Goal: Transaction & Acquisition: Purchase product/service

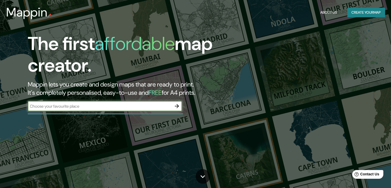
click at [128, 103] on div "​" at bounding box center [105, 106] width 154 height 10
click at [135, 107] on input "text" at bounding box center [100, 106] width 144 height 6
type input "[GEOGRAPHIC_DATA]"
click at [135, 107] on input "[GEOGRAPHIC_DATA]" at bounding box center [100, 106] width 144 height 6
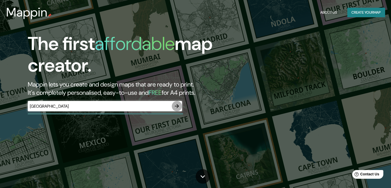
click at [173, 107] on button "button" at bounding box center [177, 106] width 10 height 10
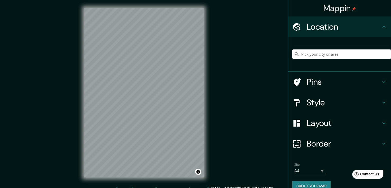
click at [327, 99] on h4 "Style" at bounding box center [344, 102] width 74 height 10
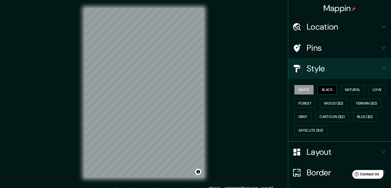
click at [323, 89] on button "Black" at bounding box center [327, 90] width 19 height 10
click at [357, 86] on button "Natural" at bounding box center [353, 90] width 24 height 10
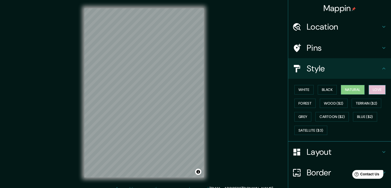
click at [370, 88] on button "Love" at bounding box center [377, 90] width 17 height 10
click at [301, 101] on button "Forest" at bounding box center [305, 104] width 21 height 10
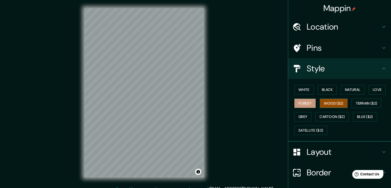
click at [322, 104] on button "Wood ($2)" at bounding box center [334, 104] width 28 height 10
click at [353, 113] on button "Blue ($2)" at bounding box center [365, 117] width 24 height 10
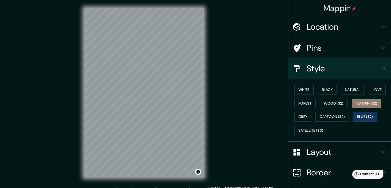
click at [361, 104] on button "Terrain ($2)" at bounding box center [367, 104] width 30 height 10
click at [316, 71] on h4 "Style" at bounding box center [344, 68] width 74 height 10
click at [316, 28] on h4 "Location" at bounding box center [344, 27] width 74 height 10
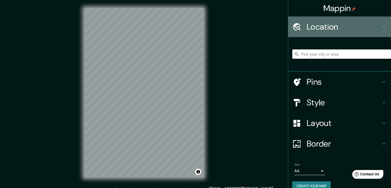
click at [317, 28] on h4 "Location" at bounding box center [344, 27] width 74 height 10
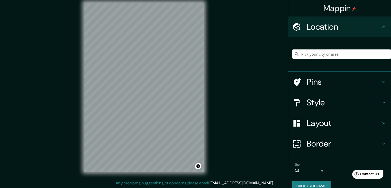
scroll to position [6, 0]
